Goal: Task Accomplishment & Management: Manage account settings

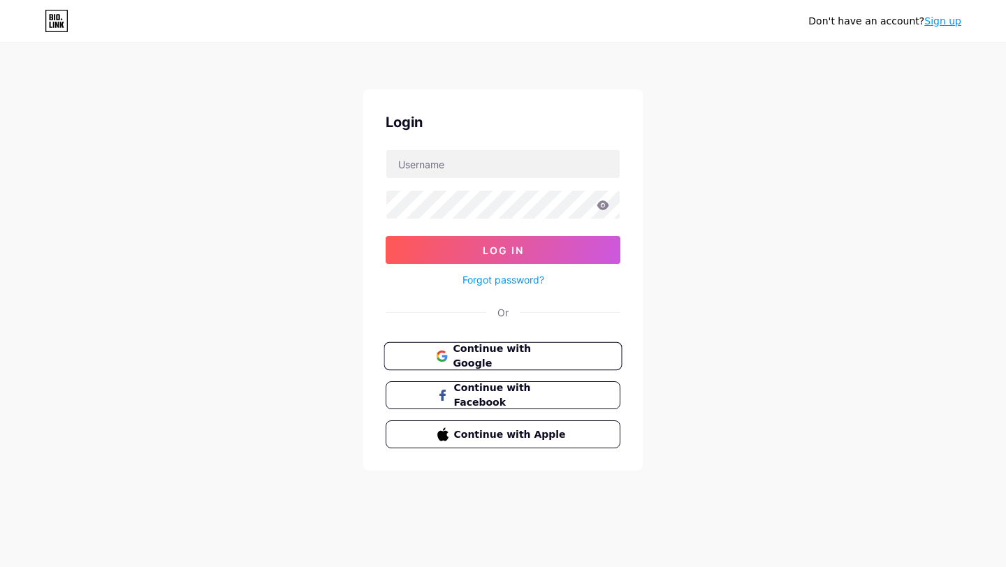
click at [473, 344] on button "Continue with Google" at bounding box center [502, 356] width 238 height 29
